Goal: Book appointment/travel/reservation

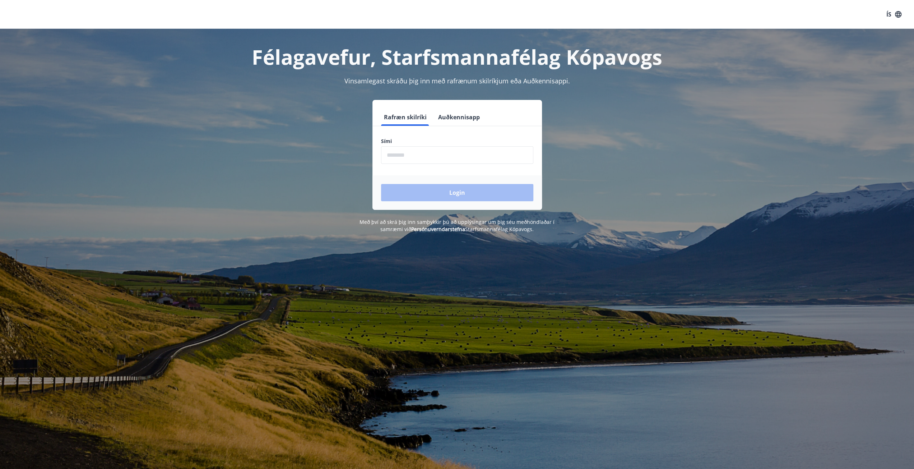
drag, startPoint x: 411, startPoint y: 155, endPoint x: 413, endPoint y: 150, distance: 5.3
click at [411, 155] on input "phone" at bounding box center [457, 155] width 152 height 18
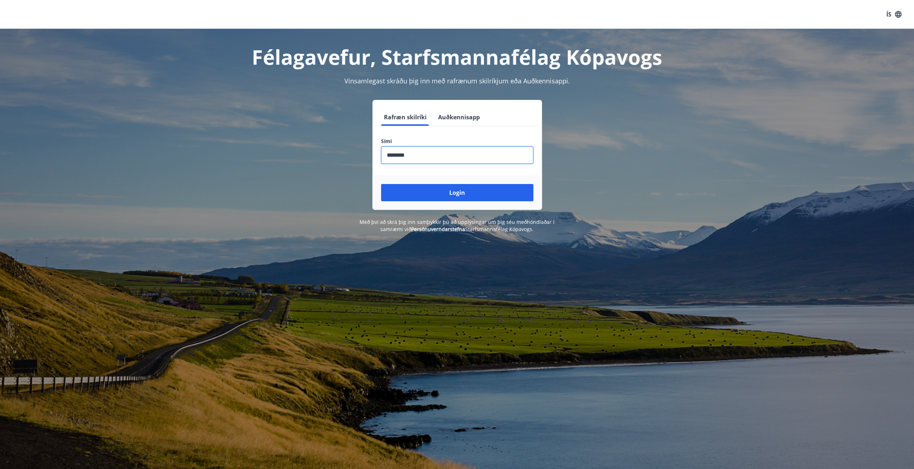
type input "********"
click at [381, 184] on button "Login" at bounding box center [457, 192] width 152 height 17
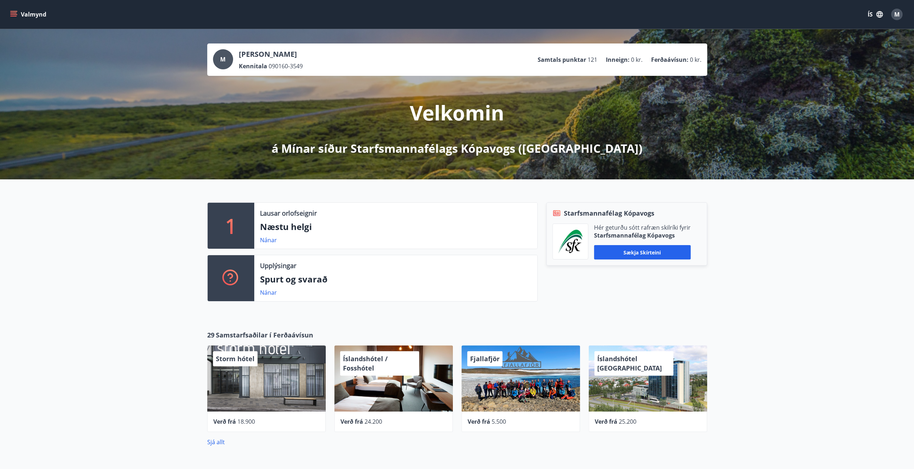
click at [27, 15] on button "Valmynd" at bounding box center [29, 14] width 41 height 13
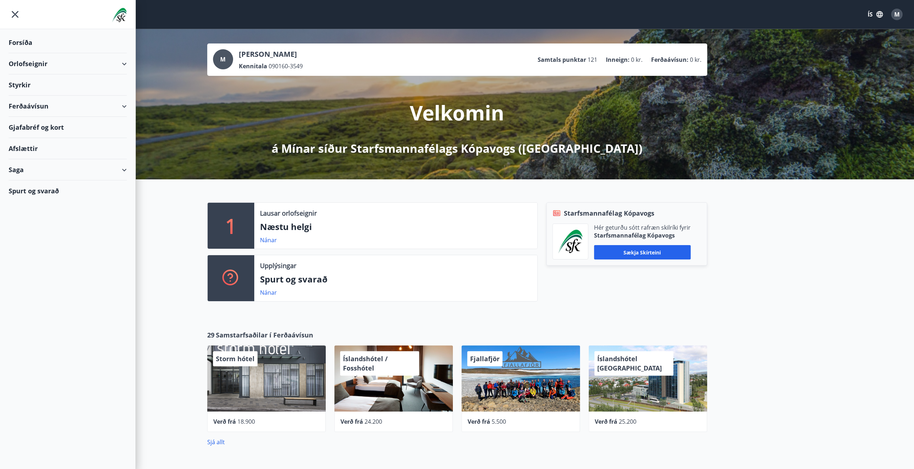
click at [59, 125] on div "Gjafabréf og kort" at bounding box center [68, 127] width 118 height 21
click at [24, 66] on div "Orlofseignir" at bounding box center [68, 63] width 118 height 21
click at [26, 135] on div "Ferðaávísun" at bounding box center [68, 136] width 118 height 21
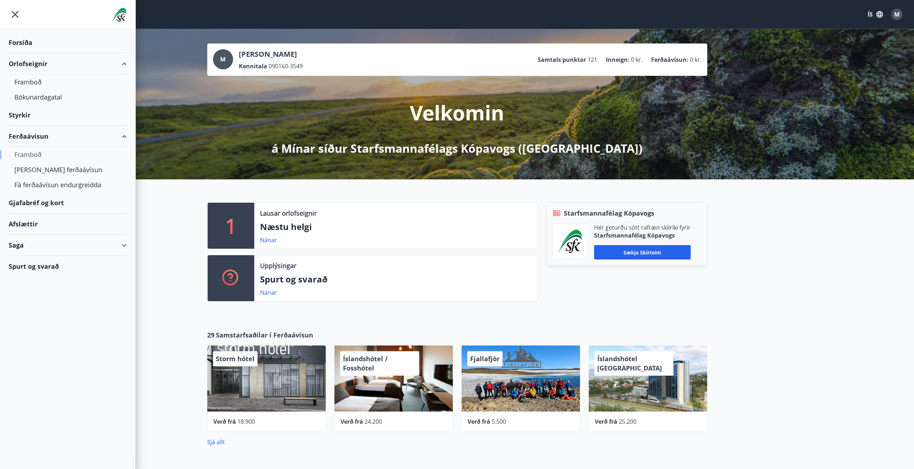
click at [45, 153] on div "Framboð" at bounding box center [67, 154] width 107 height 15
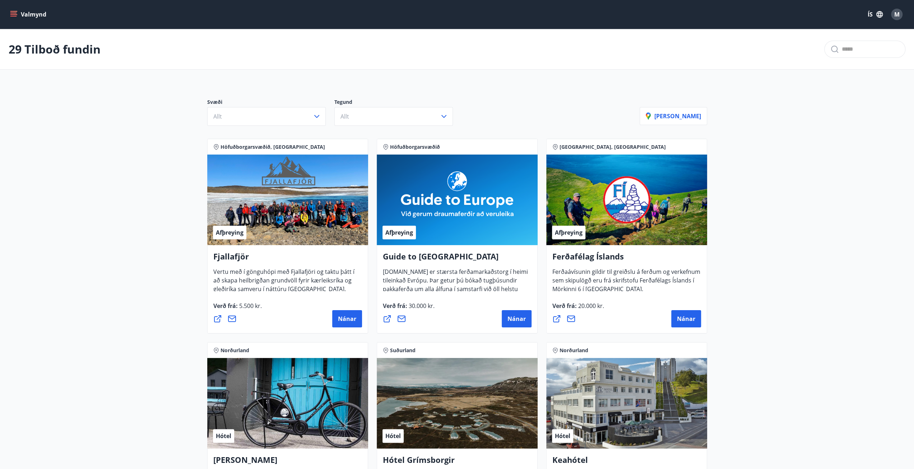
drag, startPoint x: 35, startPoint y: 13, endPoint x: 48, endPoint y: 13, distance: 12.9
click at [34, 14] on button "Valmynd" at bounding box center [29, 14] width 41 height 13
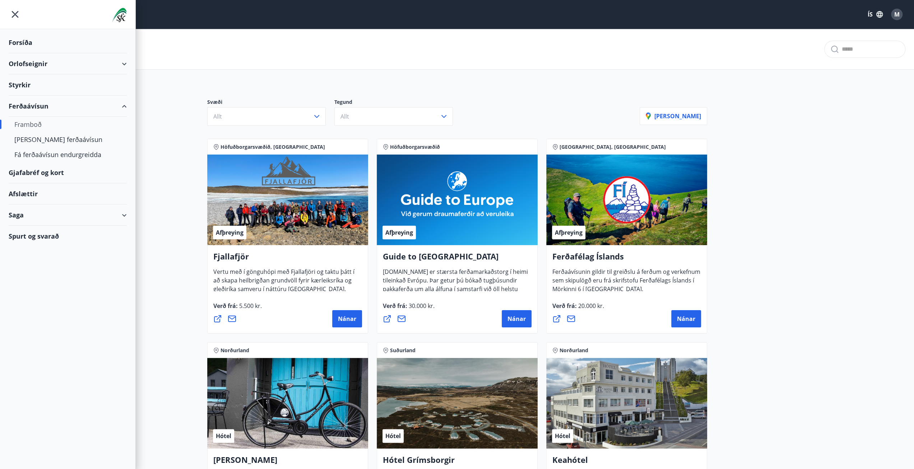
click at [64, 169] on div "Gjafabréf og kort" at bounding box center [68, 172] width 118 height 21
click at [120, 62] on div "Orlofseignir" at bounding box center [68, 63] width 118 height 21
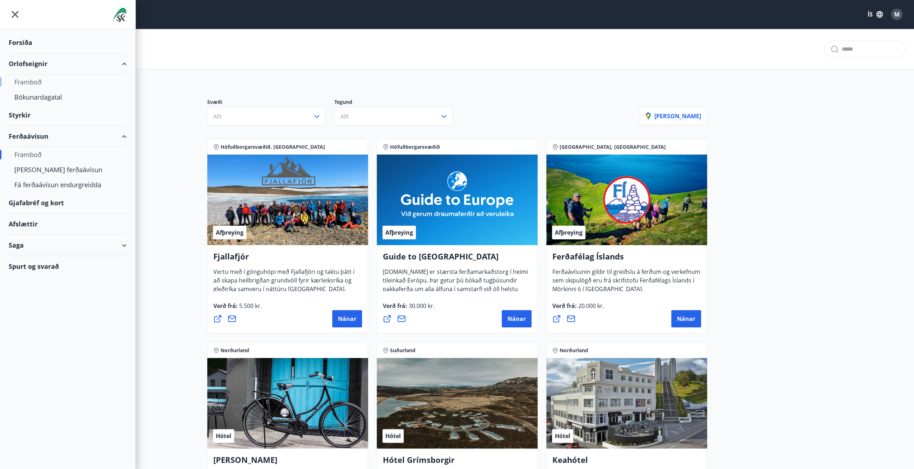
click at [34, 79] on div "Framboð" at bounding box center [67, 81] width 107 height 15
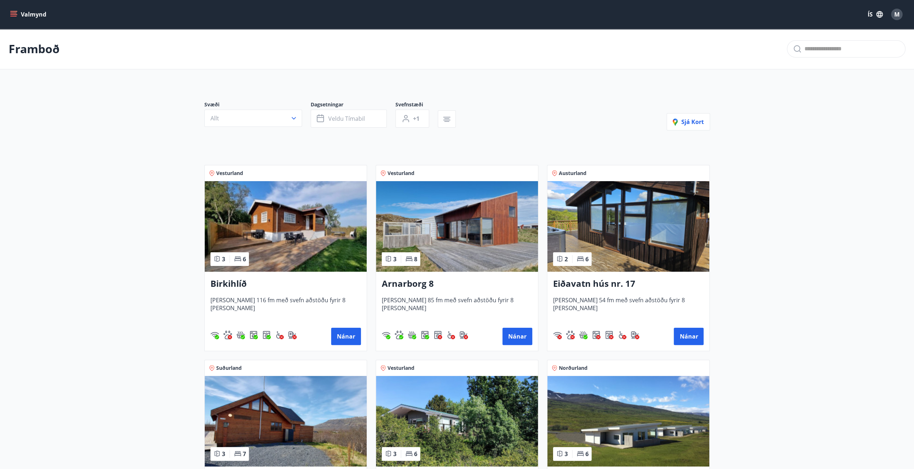
click at [263, 229] on img at bounding box center [286, 226] width 162 height 90
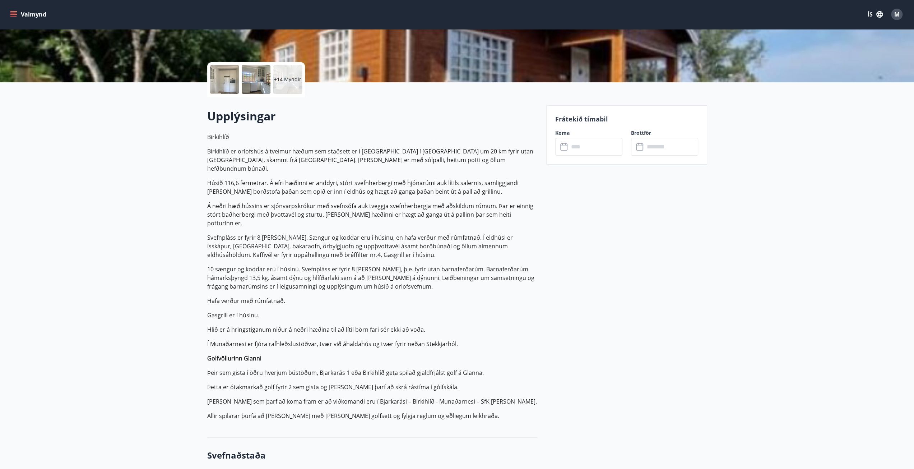
scroll to position [144, 0]
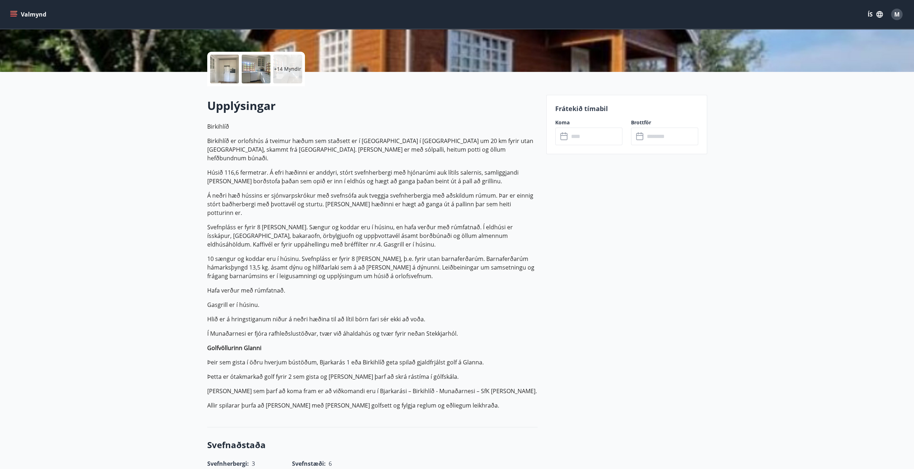
click at [599, 135] on input "text" at bounding box center [596, 136] width 54 height 18
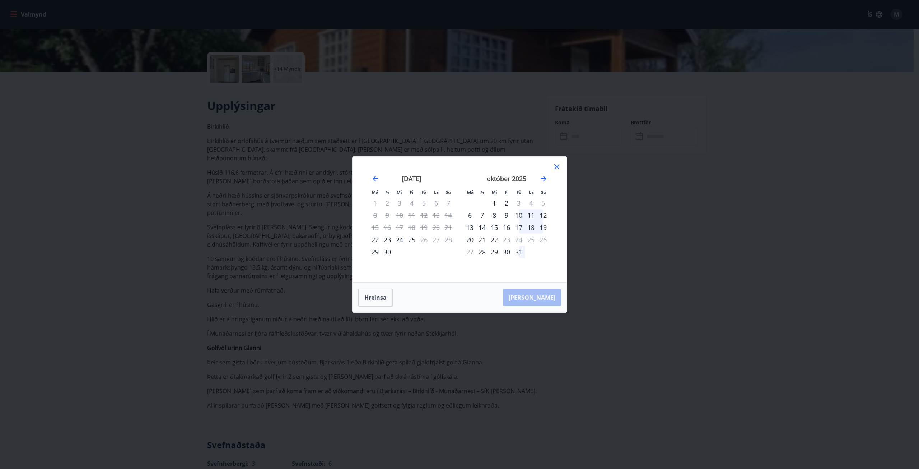
drag, startPoint x: 473, startPoint y: 227, endPoint x: 494, endPoint y: 224, distance: 21.4
click at [472, 227] on div "13" at bounding box center [470, 227] width 12 height 12
click at [518, 228] on div "17" at bounding box center [519, 227] width 12 height 12
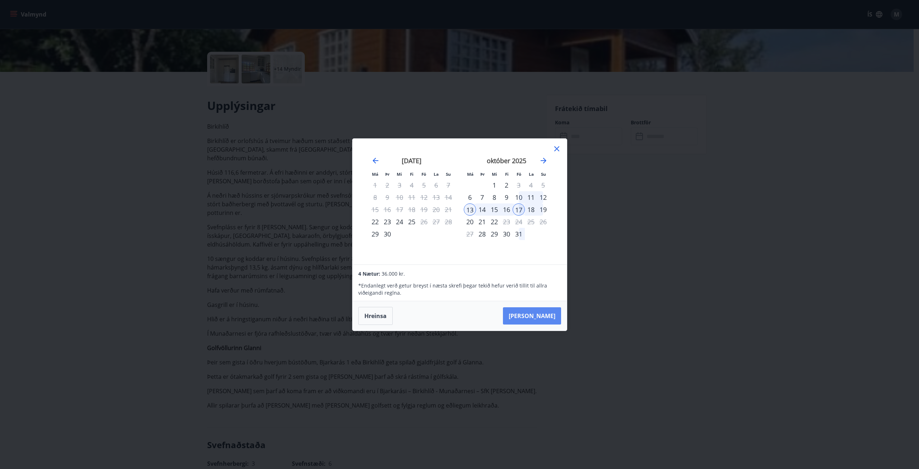
click at [544, 316] on button "[PERSON_NAME]" at bounding box center [532, 315] width 58 height 17
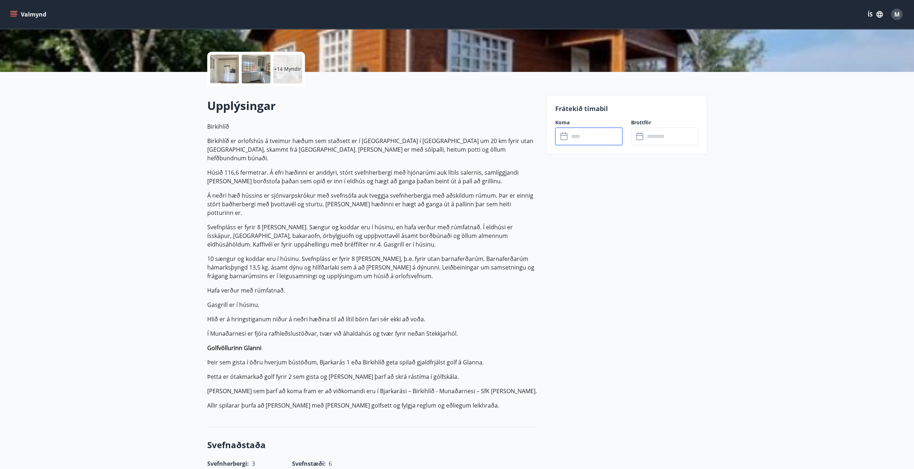
type input "******"
click at [593, 206] on button "Hætta við" at bounding box center [588, 203] width 67 height 18
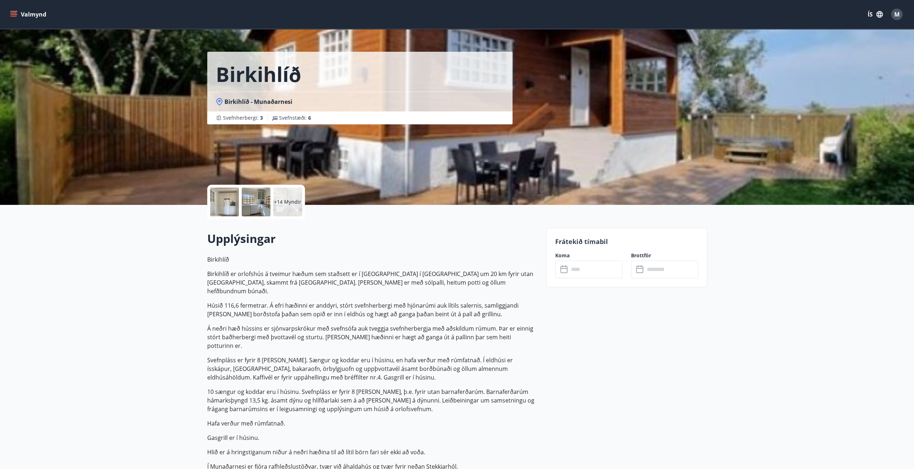
scroll to position [0, 0]
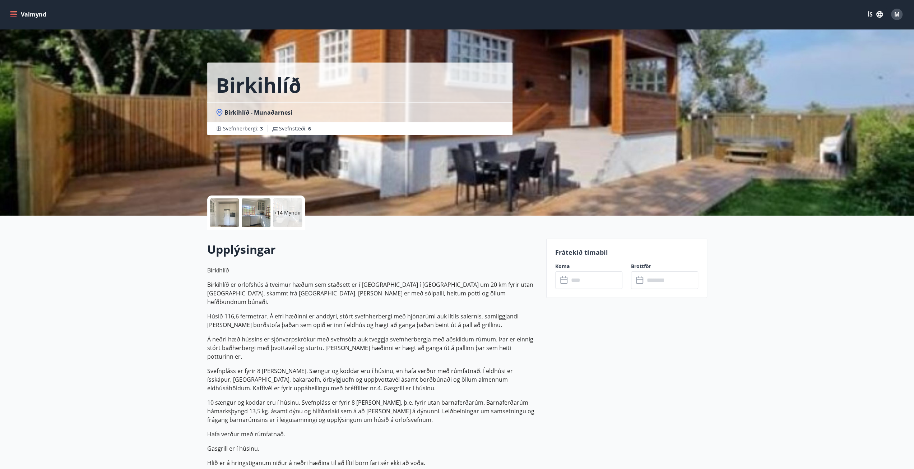
click at [21, 15] on button "Valmynd" at bounding box center [29, 14] width 41 height 13
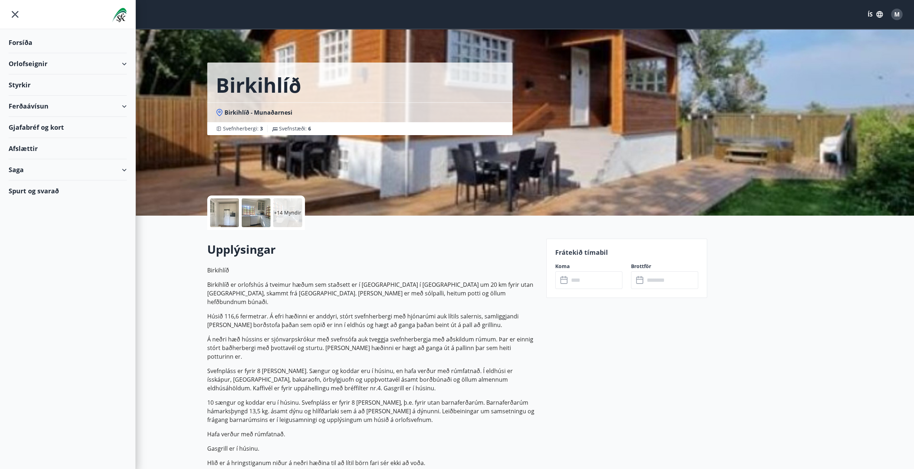
click at [28, 127] on div "Gjafabréf og kort" at bounding box center [68, 127] width 118 height 21
click at [72, 130] on div "Gjafabréf og kort" at bounding box center [68, 127] width 118 height 21
click at [34, 127] on div "Gjafabréf og kort" at bounding box center [68, 127] width 118 height 21
click at [28, 60] on div "Orlofseignir" at bounding box center [68, 63] width 118 height 21
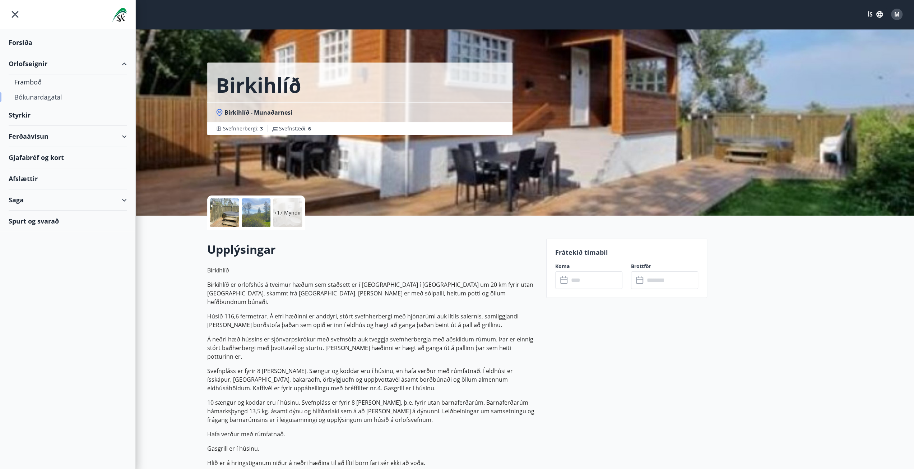
click at [34, 97] on div "Bókunardagatal" at bounding box center [67, 96] width 107 height 15
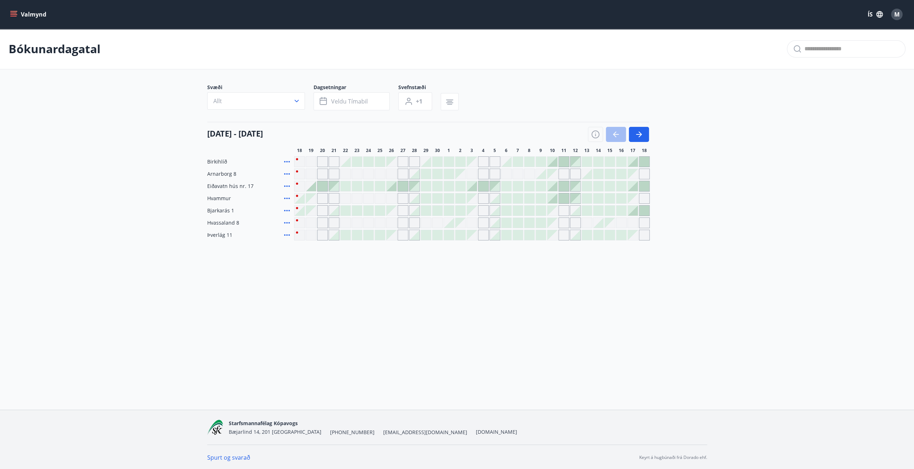
drag, startPoint x: 18, startPoint y: 10, endPoint x: 13, endPoint y: 15, distance: 7.4
click at [17, 10] on button "Valmynd" at bounding box center [29, 14] width 41 height 13
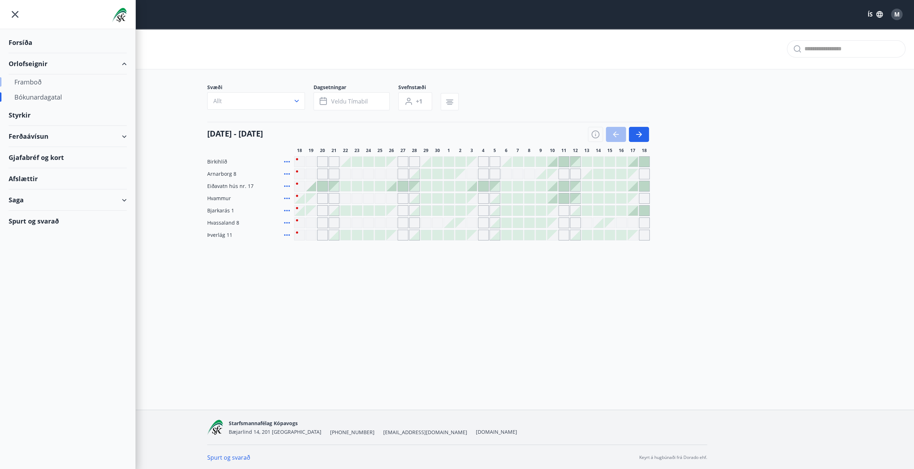
click at [36, 83] on div "Framboð" at bounding box center [67, 81] width 107 height 15
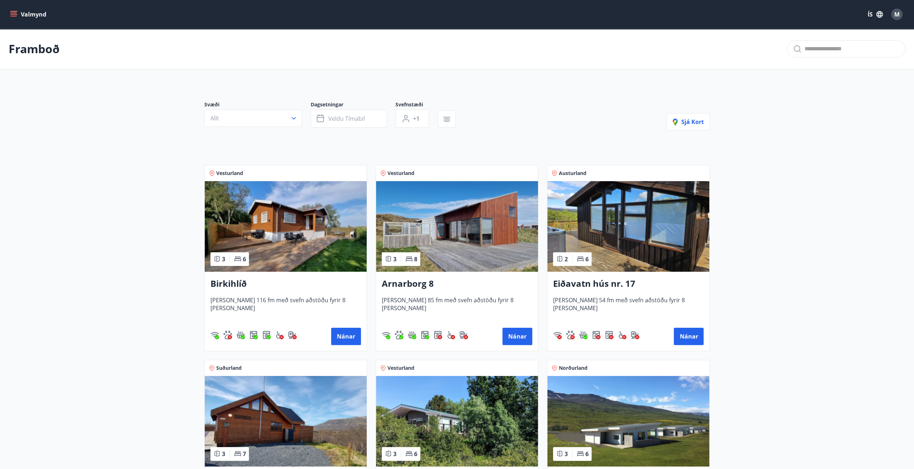
click at [271, 222] on img at bounding box center [286, 226] width 162 height 90
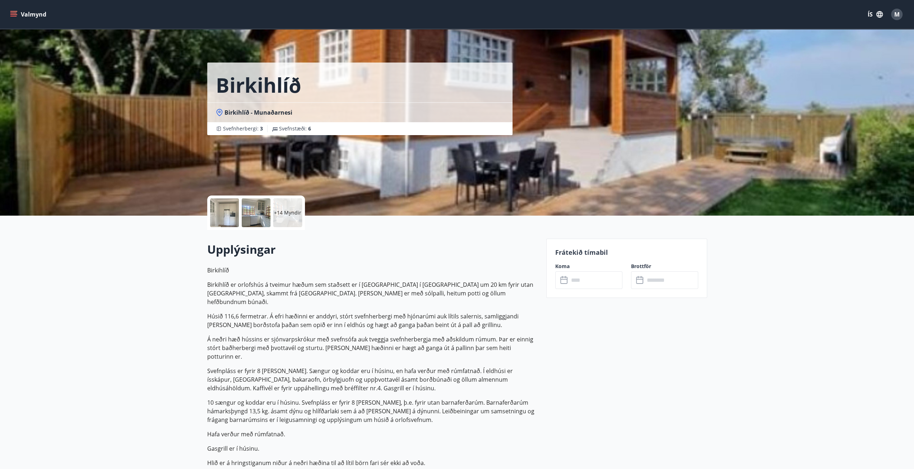
click at [27, 9] on button "Valmynd" at bounding box center [29, 14] width 41 height 13
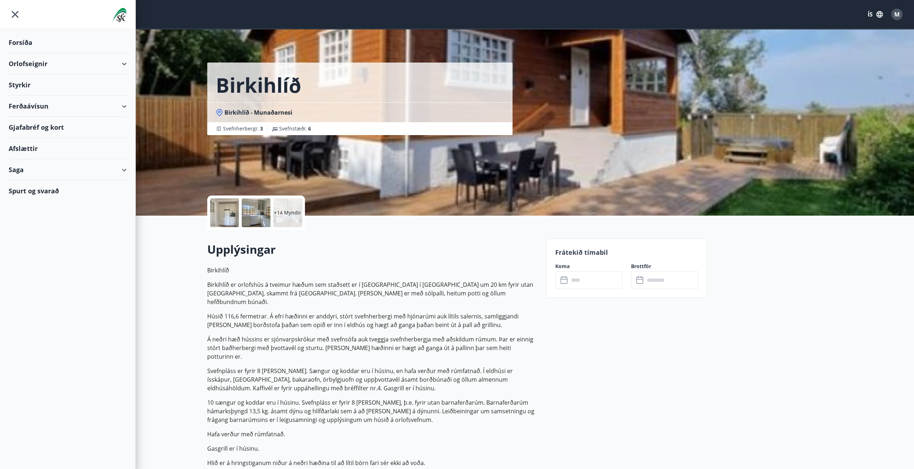
click at [48, 123] on div "Gjafabréf og kort" at bounding box center [68, 127] width 118 height 21
click at [34, 125] on div "Gjafabréf og kort" at bounding box center [68, 127] width 118 height 21
click at [596, 283] on input "text" at bounding box center [596, 280] width 54 height 18
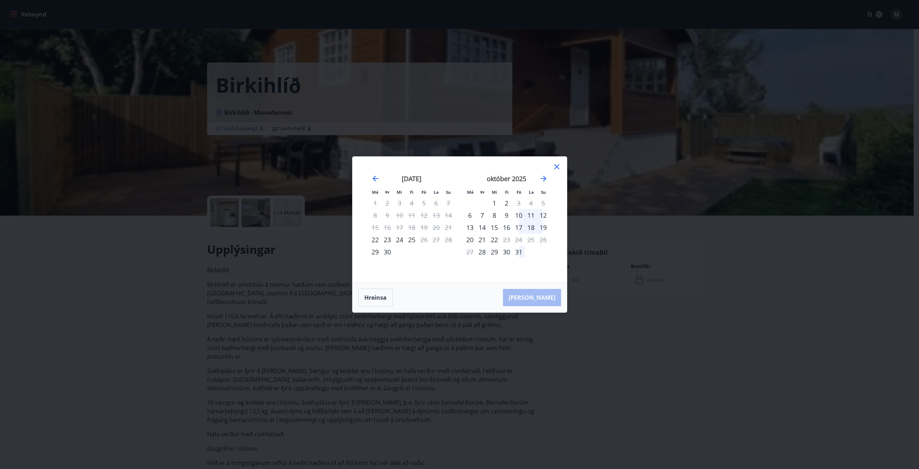
drag, startPoint x: 554, startPoint y: 164, endPoint x: 347, endPoint y: 139, distance: 209.1
click at [554, 165] on icon at bounding box center [557, 166] width 9 height 9
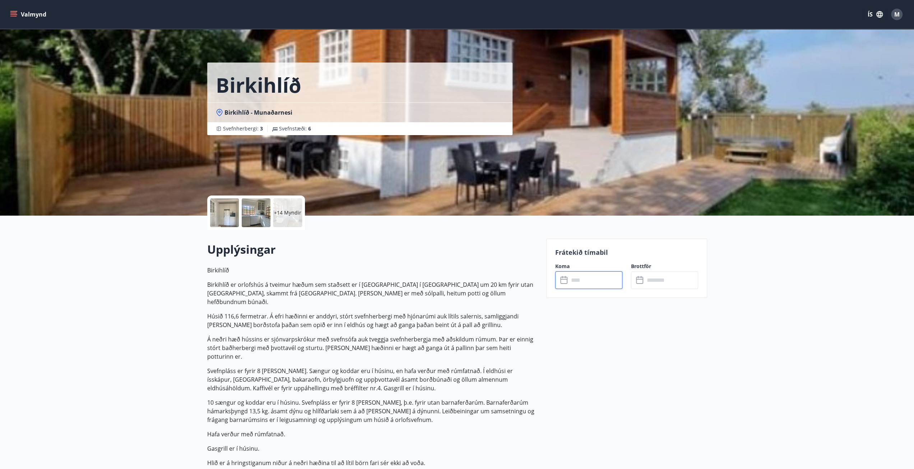
click at [32, 9] on button "Valmynd" at bounding box center [29, 14] width 41 height 13
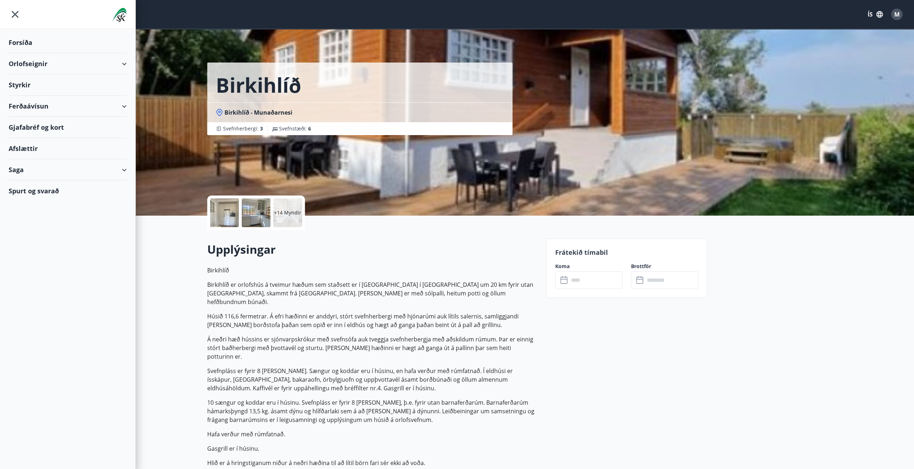
click at [125, 62] on div "Orlofseignir" at bounding box center [68, 63] width 118 height 21
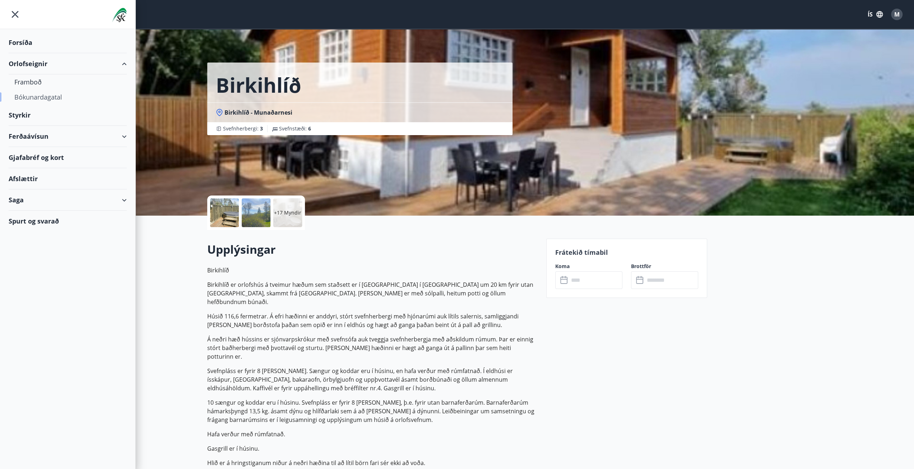
click at [24, 97] on div "Bókunardagatal" at bounding box center [67, 96] width 107 height 15
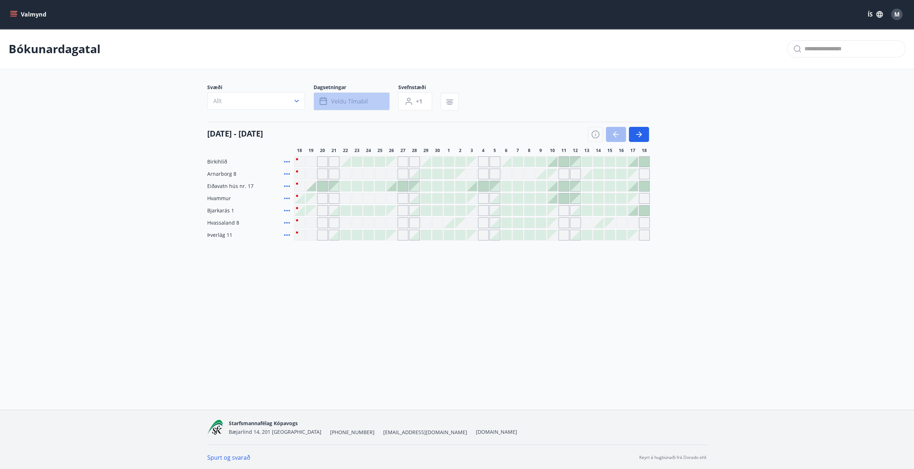
click at [364, 97] on button "Veldu tímabil" at bounding box center [352, 101] width 76 height 18
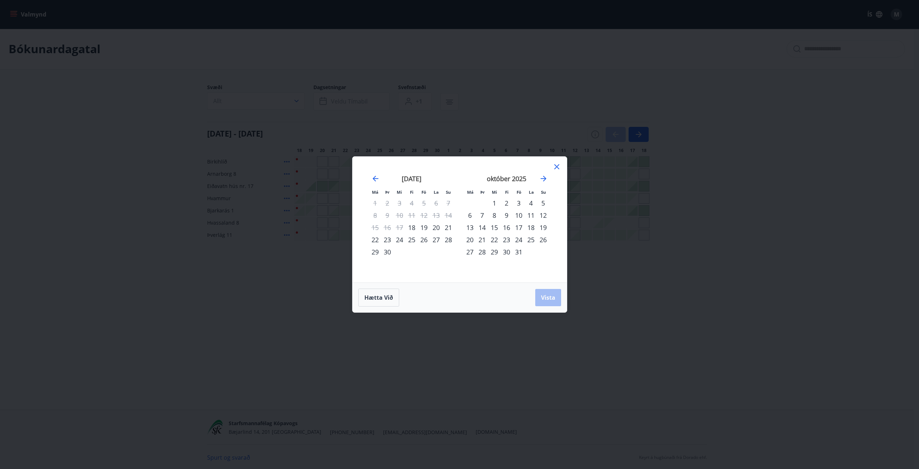
click at [517, 241] on div "24" at bounding box center [519, 239] width 12 height 12
click at [496, 249] on div "29" at bounding box center [494, 252] width 12 height 12
click at [542, 299] on span "Vista" at bounding box center [548, 297] width 14 height 8
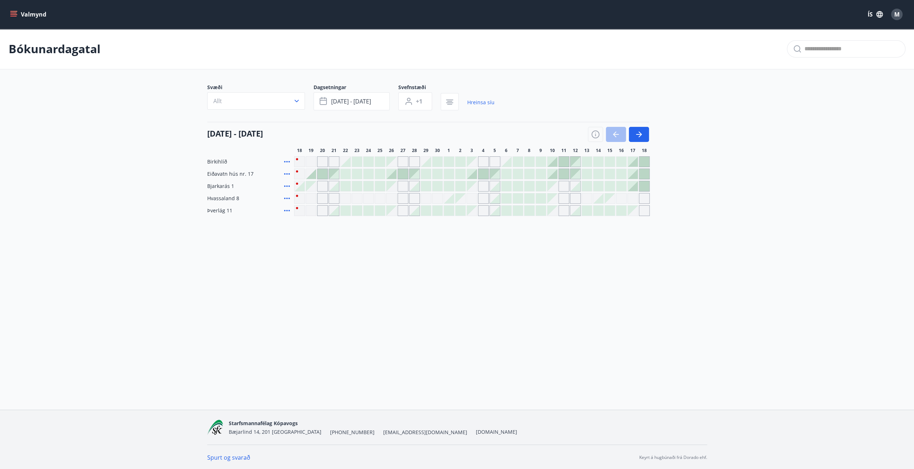
scroll to position [1, 0]
click at [375, 199] on div "Gráir dagar eru ekki bókanlegir" at bounding box center [380, 197] width 11 height 11
click at [367, 161] on div at bounding box center [368, 161] width 10 height 10
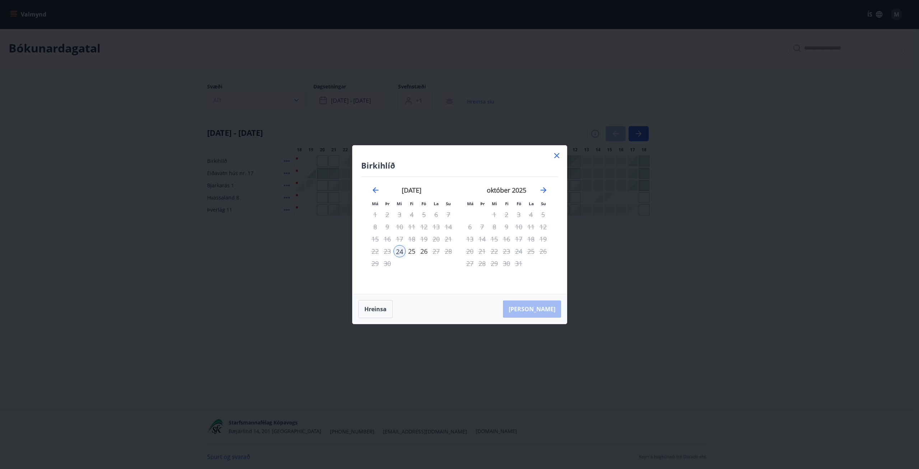
click at [557, 155] on icon at bounding box center [557, 155] width 9 height 9
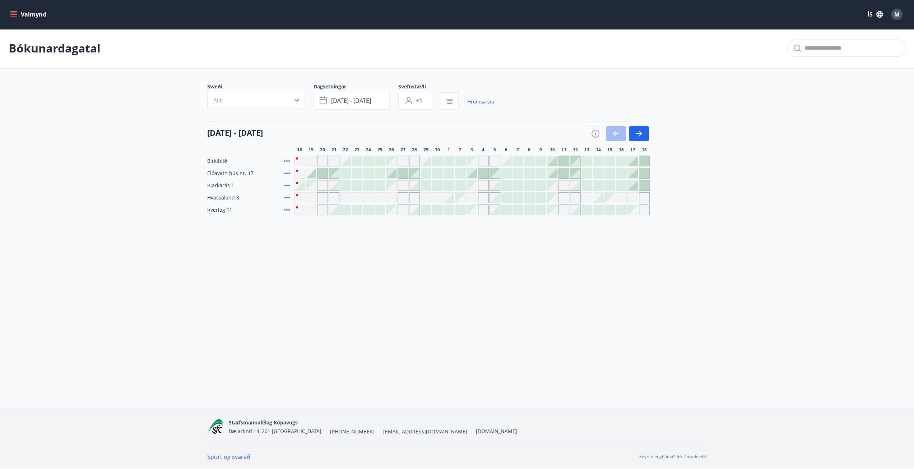
click at [358, 171] on div at bounding box center [357, 173] width 10 height 10
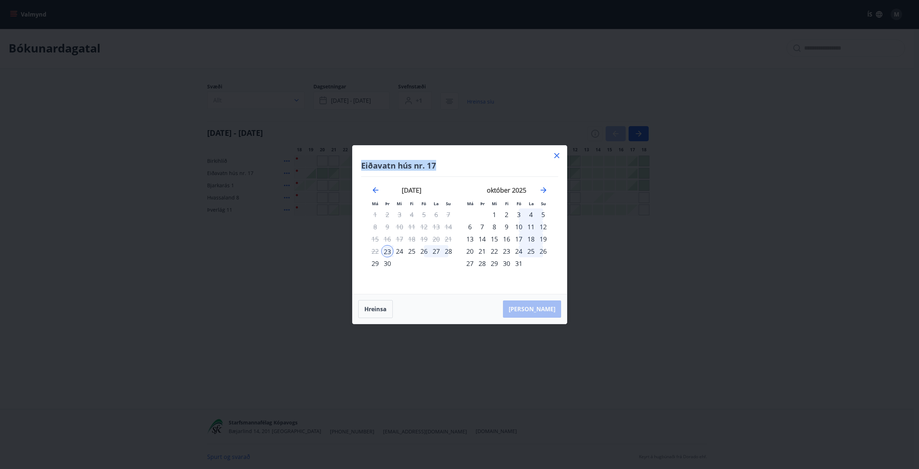
click at [560, 157] on div "Eiðavatn hús nr. 17 Má Þr Mi Fi Fö La Su Má Þr Mi Fi Fö La Su [DATE] 1 2 3 4 5 …" at bounding box center [460, 219] width 214 height 148
click at [557, 157] on icon at bounding box center [557, 155] width 9 height 9
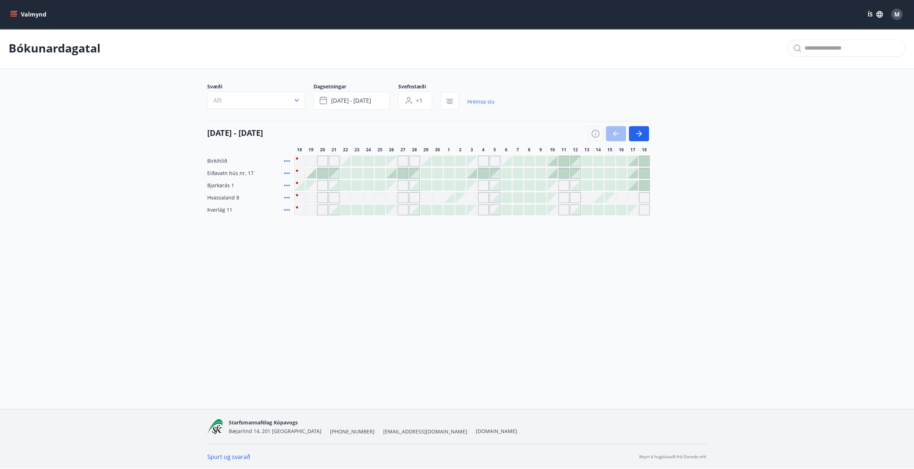
click at [367, 173] on div at bounding box center [368, 173] width 10 height 10
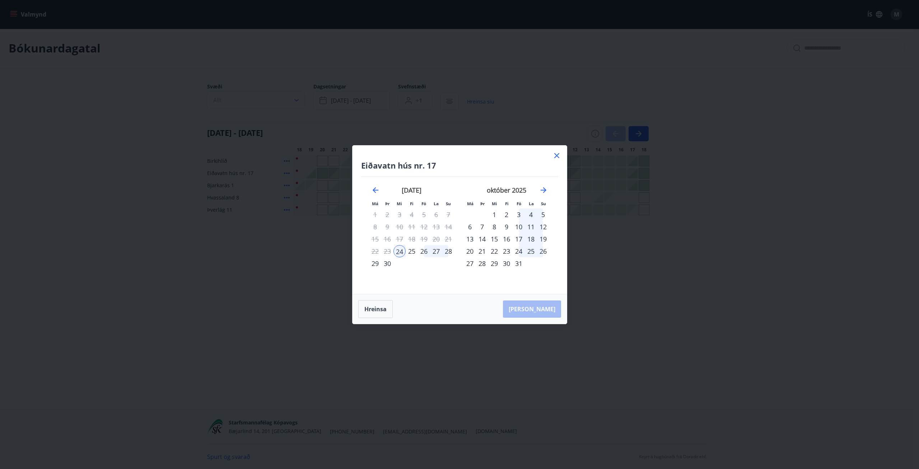
click at [554, 155] on icon at bounding box center [557, 155] width 9 height 9
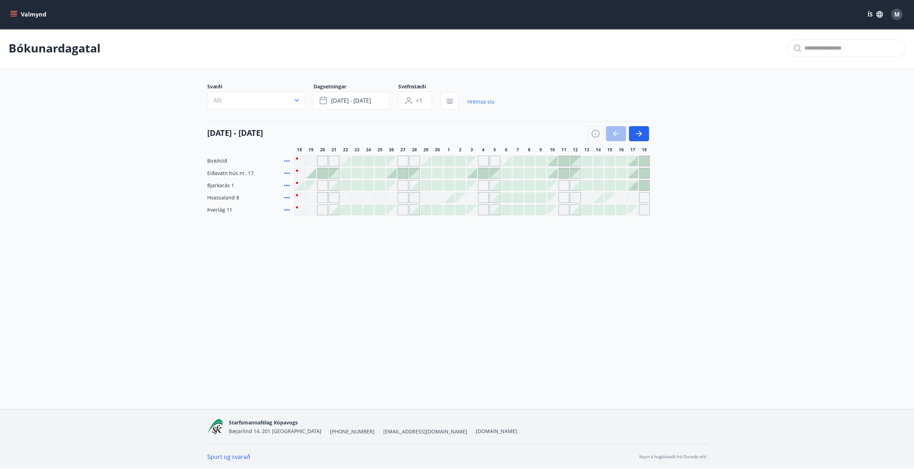
click at [16, 15] on icon "menu" at bounding box center [13, 14] width 7 height 7
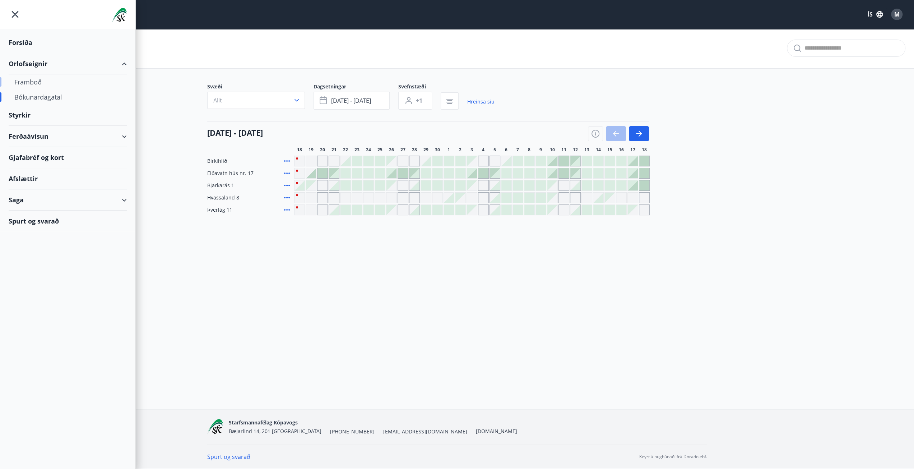
click at [25, 78] on div "Framboð" at bounding box center [67, 81] width 107 height 15
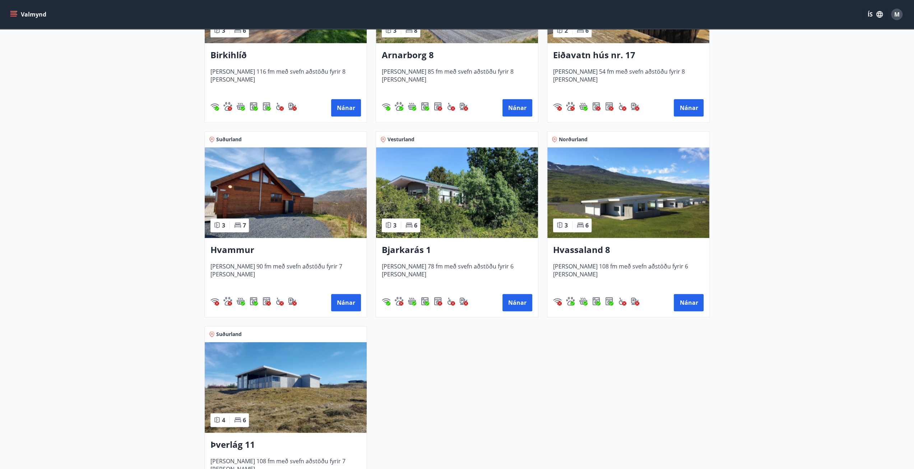
scroll to position [150, 0]
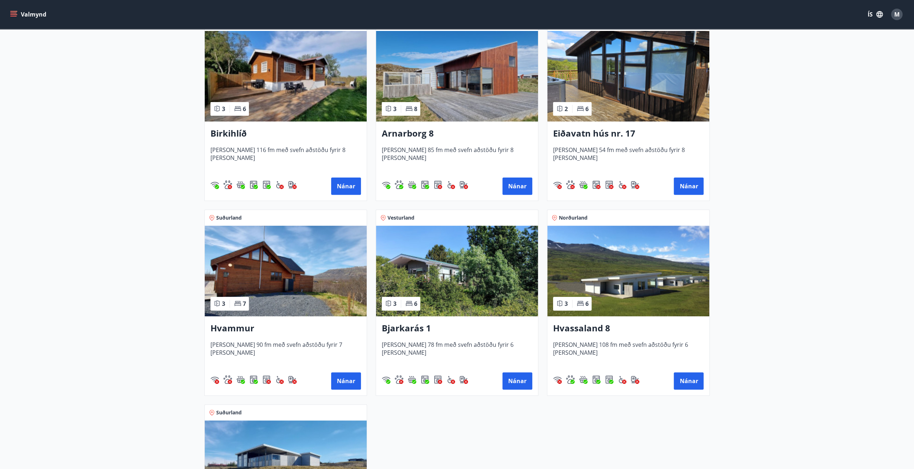
click at [639, 99] on img at bounding box center [628, 76] width 162 height 90
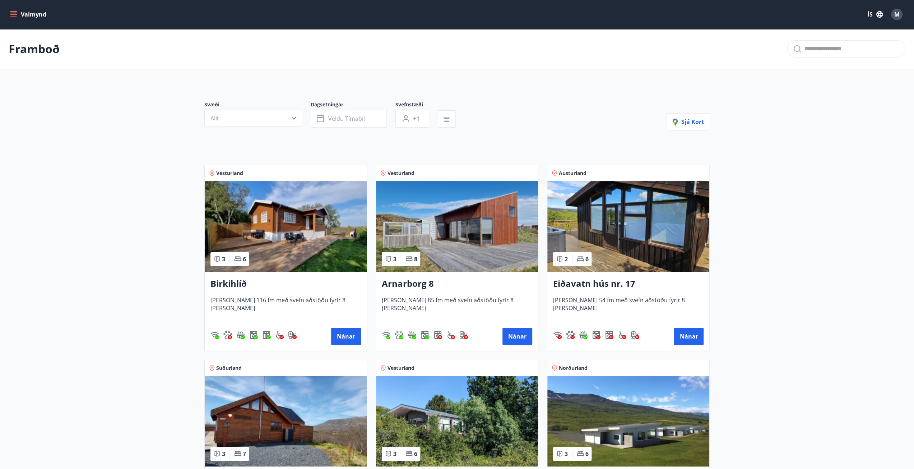
click at [302, 241] on img at bounding box center [286, 226] width 162 height 90
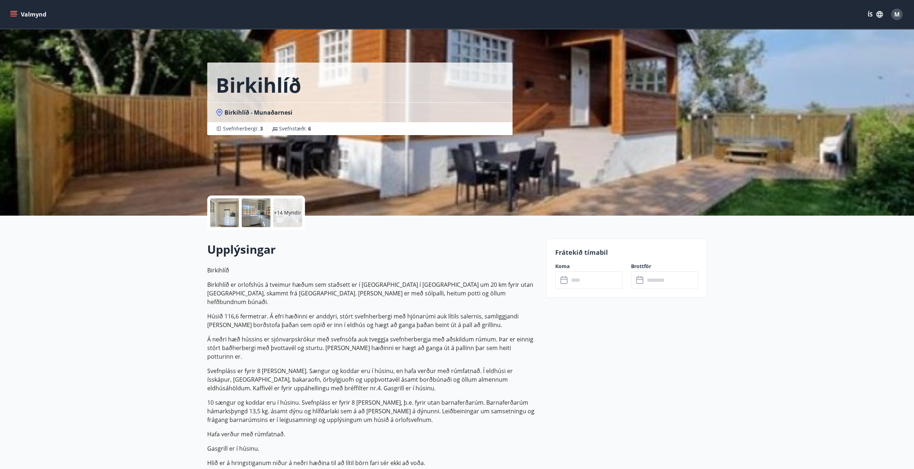
click at [216, 207] on div at bounding box center [224, 212] width 29 height 29
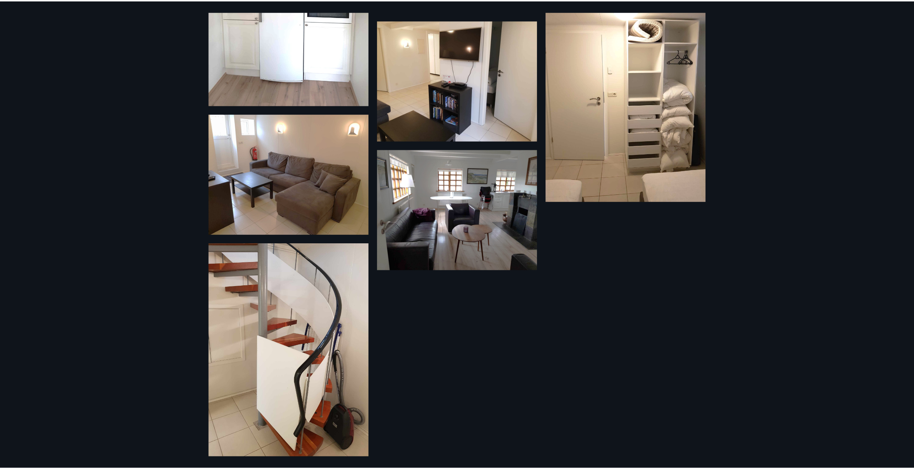
scroll to position [669, 0]
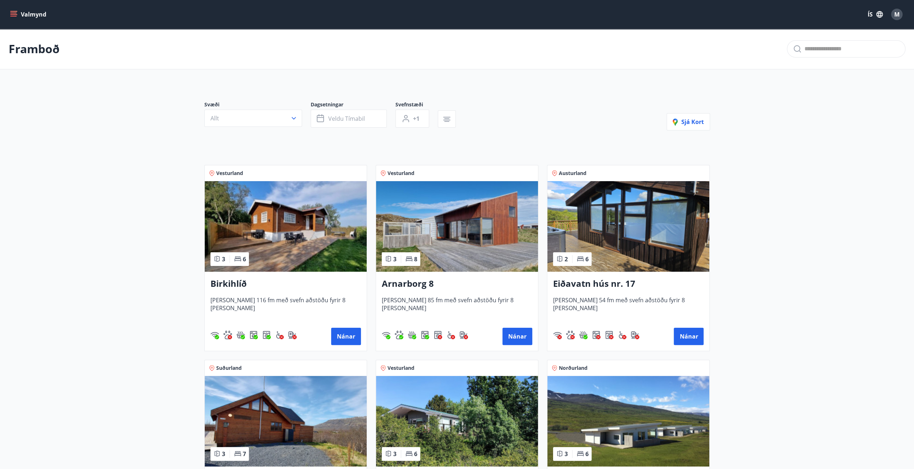
click at [14, 15] on icon "menu" at bounding box center [13, 14] width 7 height 7
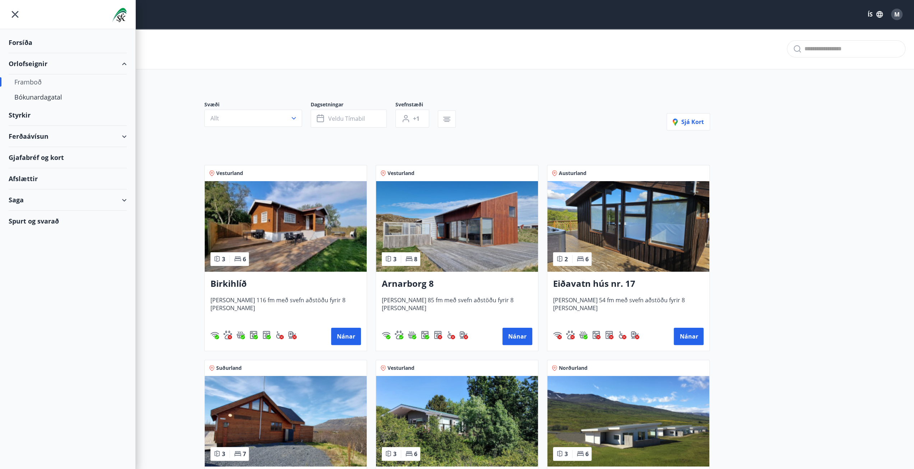
click at [40, 42] on div "Forsíða" at bounding box center [68, 42] width 118 height 21
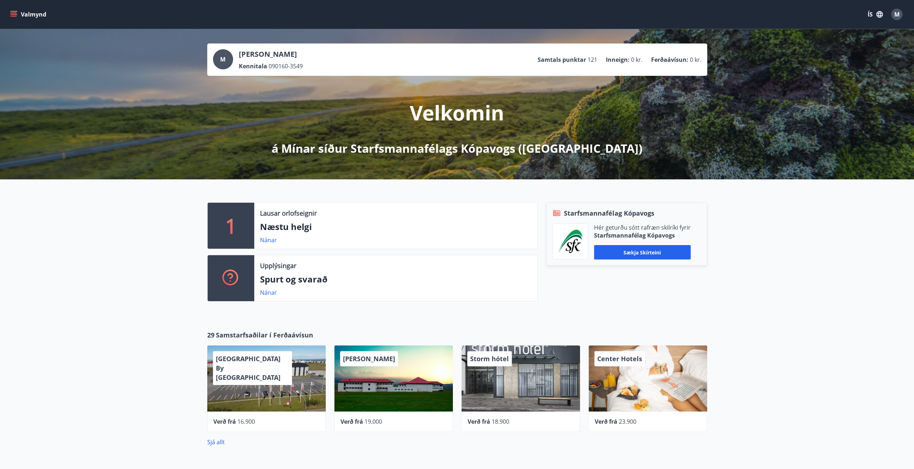
click at [33, 15] on button "Valmynd" at bounding box center [29, 14] width 41 height 13
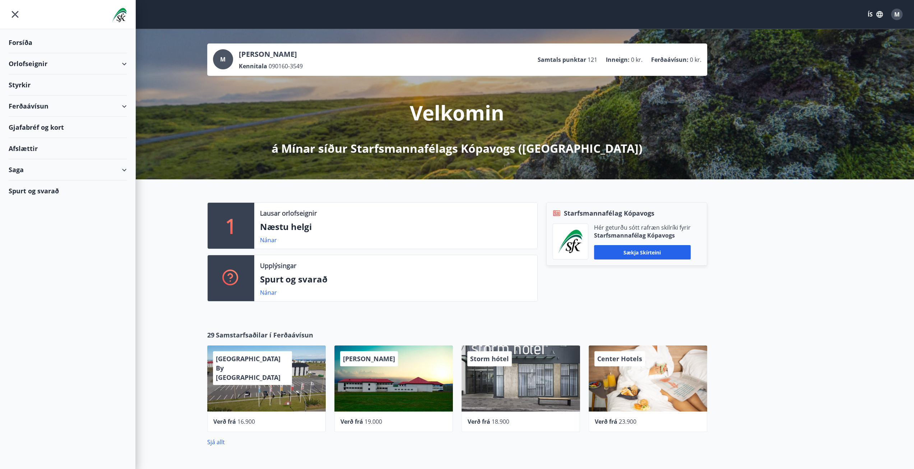
click at [34, 62] on div "Orlofseignir" at bounding box center [68, 63] width 118 height 21
click at [30, 153] on div "Gjafabréf og kort" at bounding box center [68, 157] width 118 height 21
click at [47, 158] on div "Gjafabréf og kort" at bounding box center [68, 157] width 118 height 21
click at [894, 18] on span "M" at bounding box center [896, 14] width 5 height 8
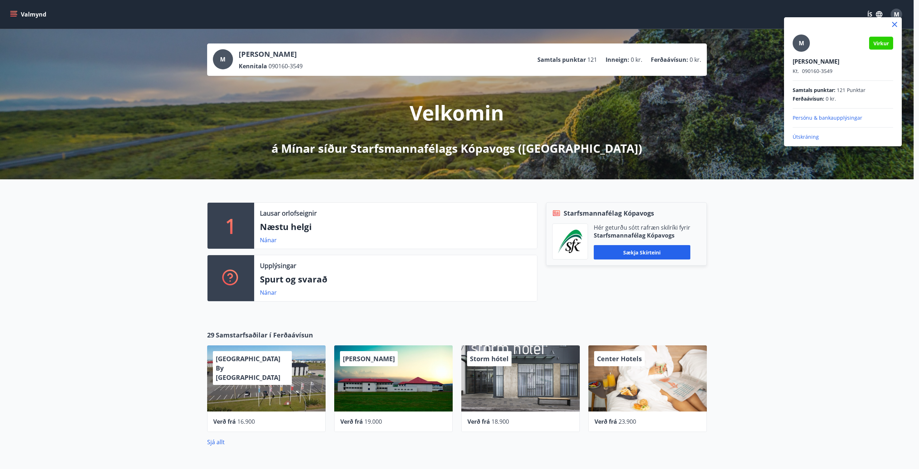
click at [820, 138] on p "Útskráning" at bounding box center [843, 136] width 101 height 7
